Goal: Information Seeking & Learning: Learn about a topic

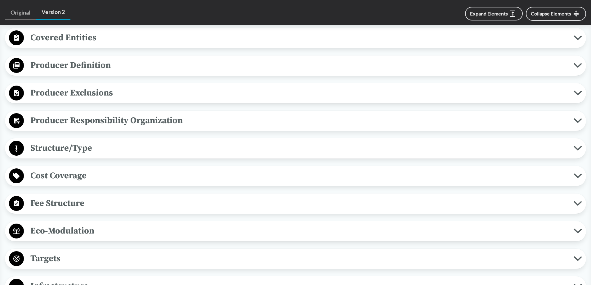
scroll to position [310, 0]
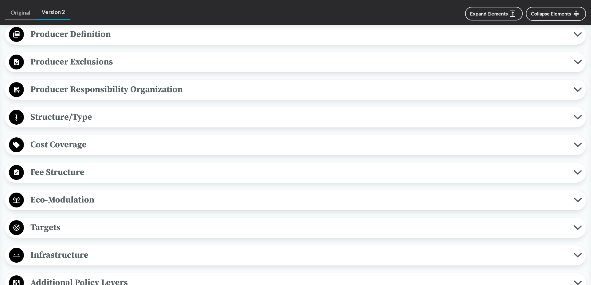
click at [55, 62] on div "Producer Exclusions Small Businesses Producer does not include de minimis produ…" at bounding box center [295, 62] width 581 height 20
click at [60, 55] on span "Producer Exclusions" at bounding box center [299, 62] width 550 height 14
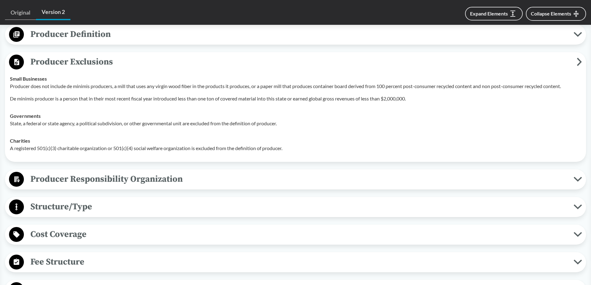
click at [60, 55] on span "Producer Exclusions" at bounding box center [300, 62] width 553 height 14
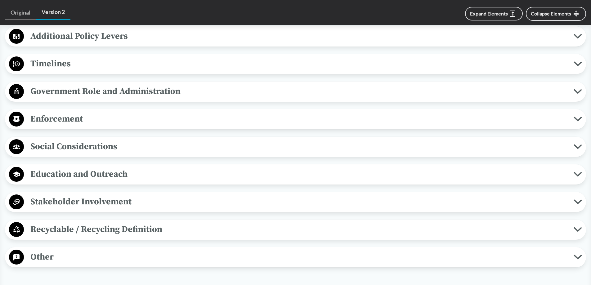
scroll to position [559, 0]
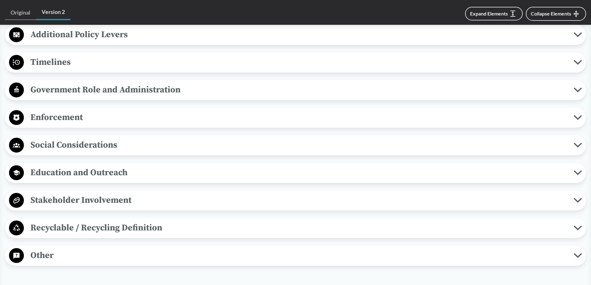
click at [70, 115] on span "Enforcement" at bounding box center [299, 118] width 550 height 14
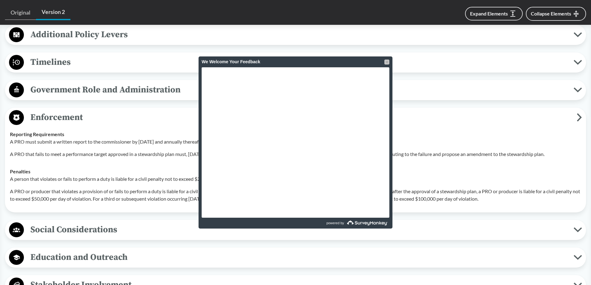
click at [386, 62] on div at bounding box center [387, 62] width 5 height 5
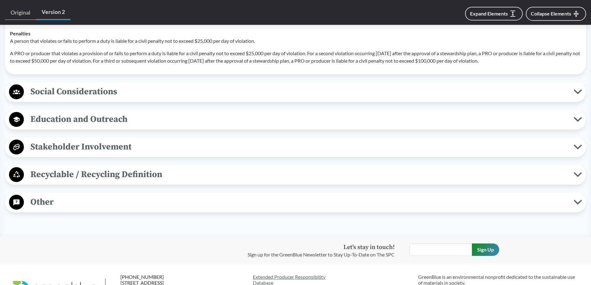
scroll to position [683, 0]
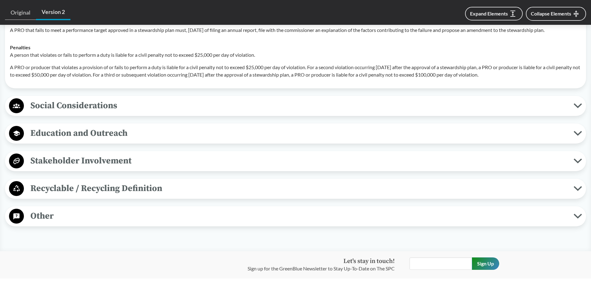
click at [33, 214] on span "Other" at bounding box center [299, 216] width 550 height 14
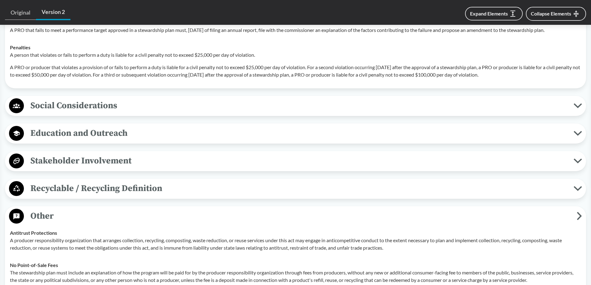
click at [35, 212] on span "Other" at bounding box center [300, 216] width 553 height 14
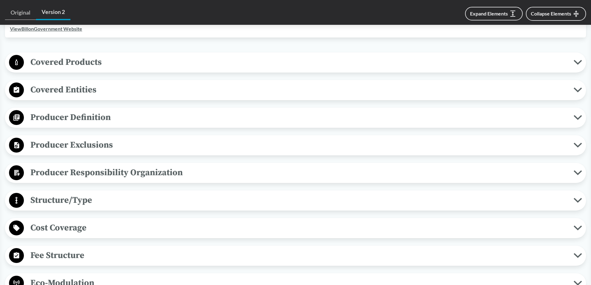
scroll to position [248, 0]
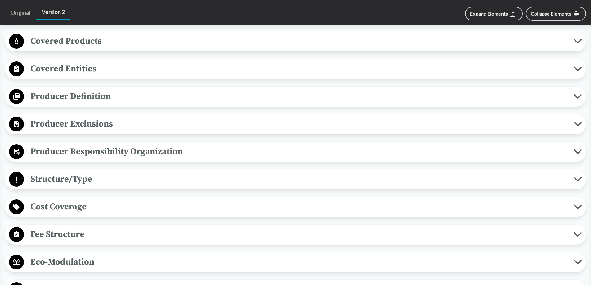
click at [99, 62] on span "Covered Entities" at bounding box center [299, 69] width 550 height 14
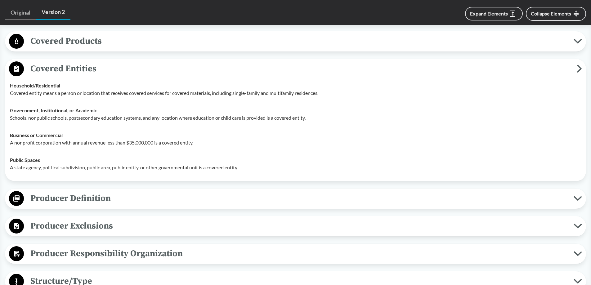
scroll to position [217, 0]
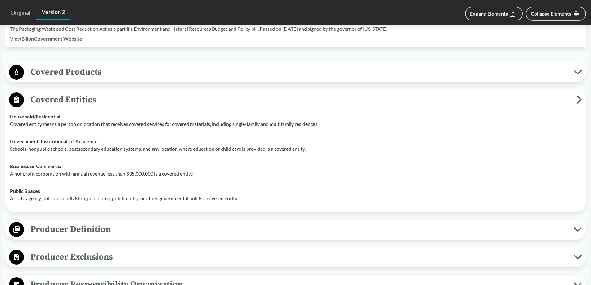
click at [87, 65] on span "Covered Products" at bounding box center [299, 72] width 550 height 14
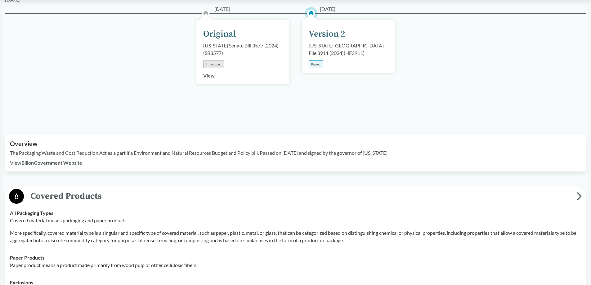
scroll to position [0, 0]
